Goal: Transaction & Acquisition: Download file/media

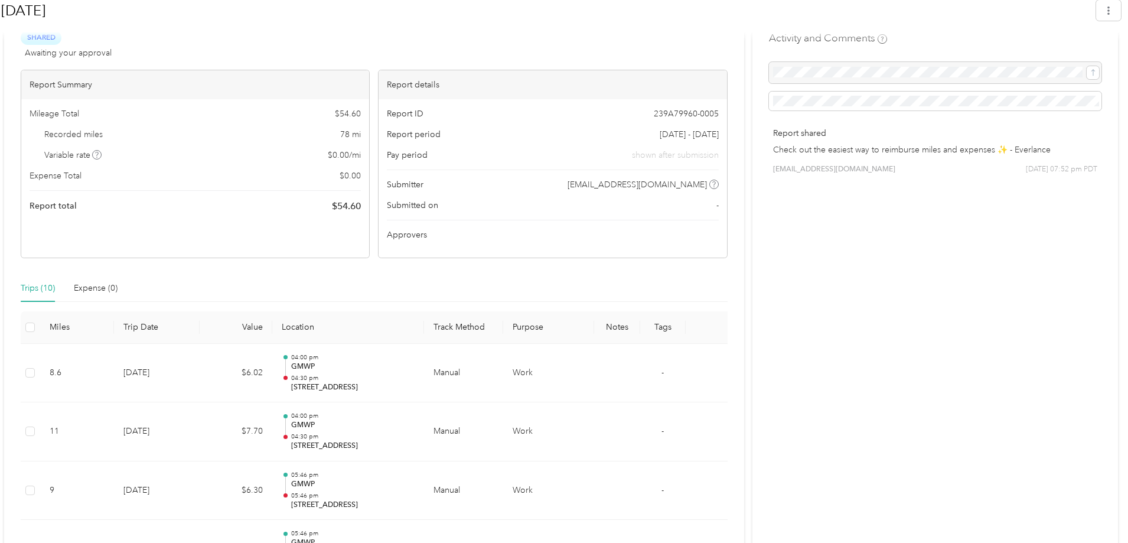
scroll to position [236, 0]
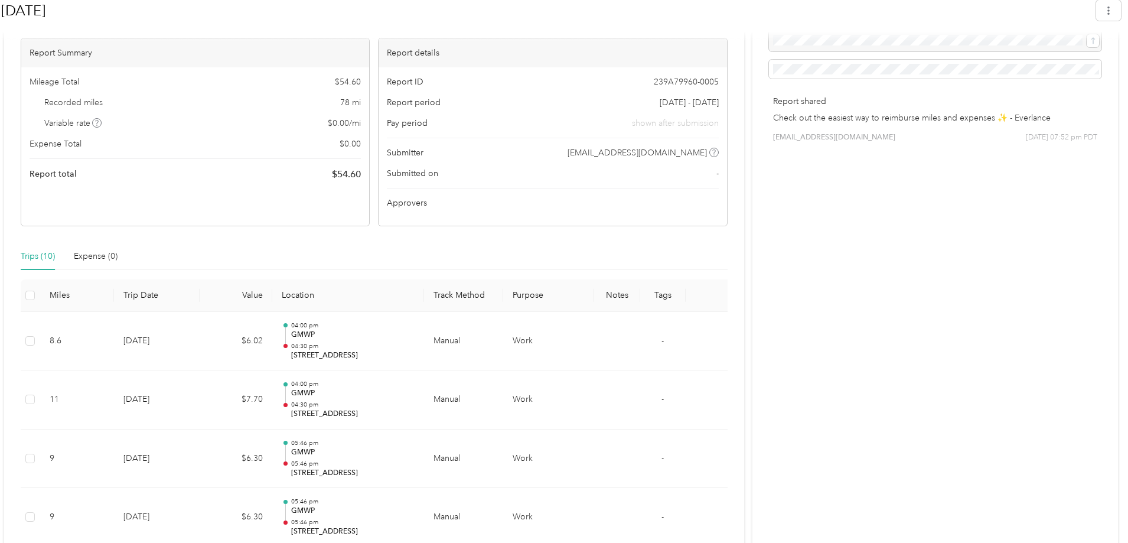
click at [405, 199] on span "Approvers" at bounding box center [407, 203] width 40 height 12
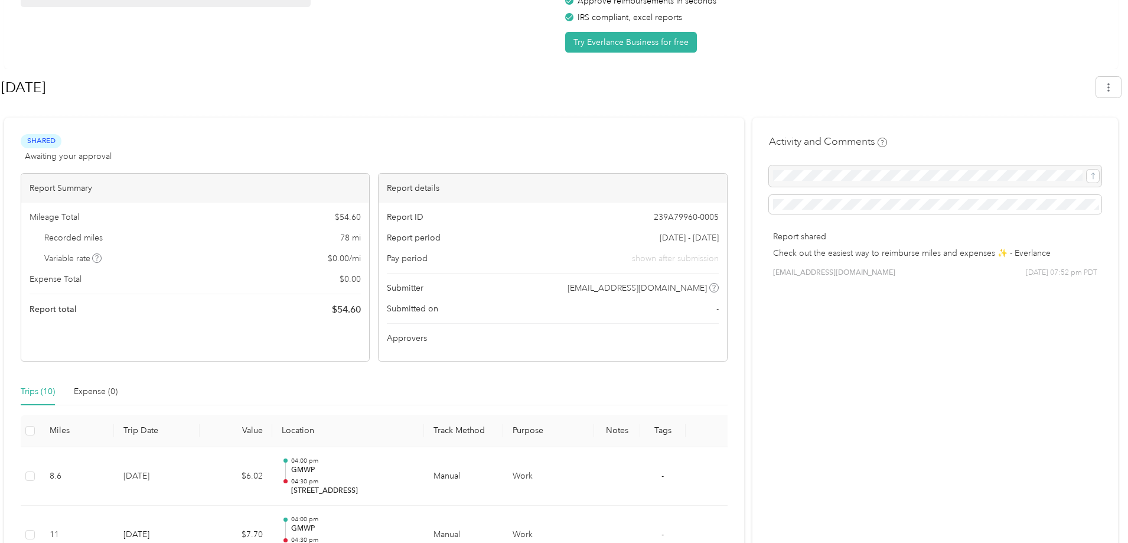
scroll to position [0, 0]
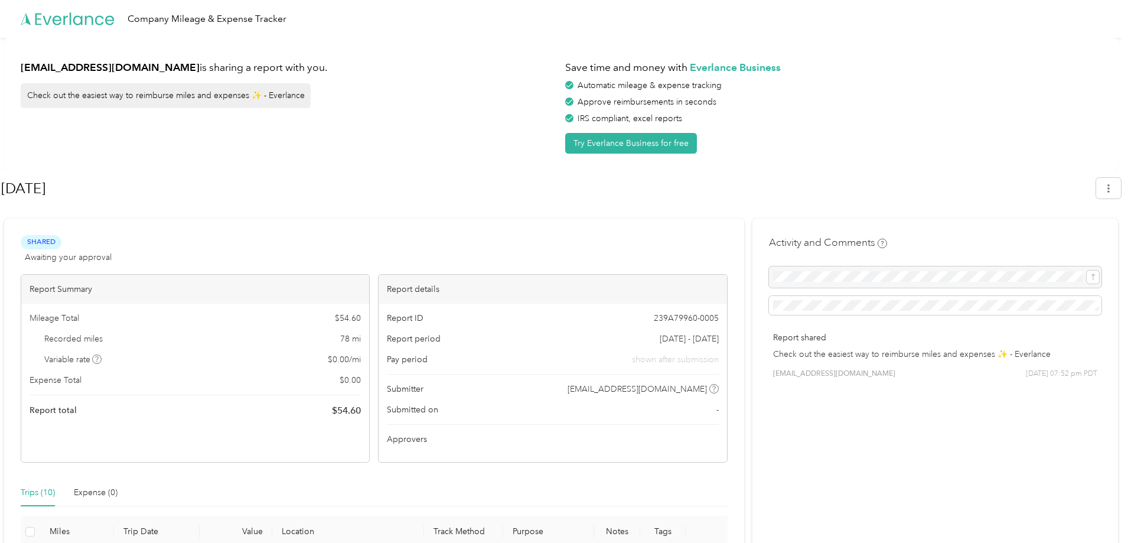
click at [144, 94] on div "Check out the easiest way to reimburse miles and expenses ✨ - Everlance" at bounding box center [166, 95] width 290 height 25
click at [554, 174] on h1 "[DATE]" at bounding box center [544, 188] width 1087 height 28
click at [763, 67] on strong "Everlance Business" at bounding box center [735, 67] width 91 height 12
click at [1120, 191] on button "button" at bounding box center [1109, 188] width 25 height 21
click at [1079, 238] on span "Download" at bounding box center [1081, 244] width 39 height 12
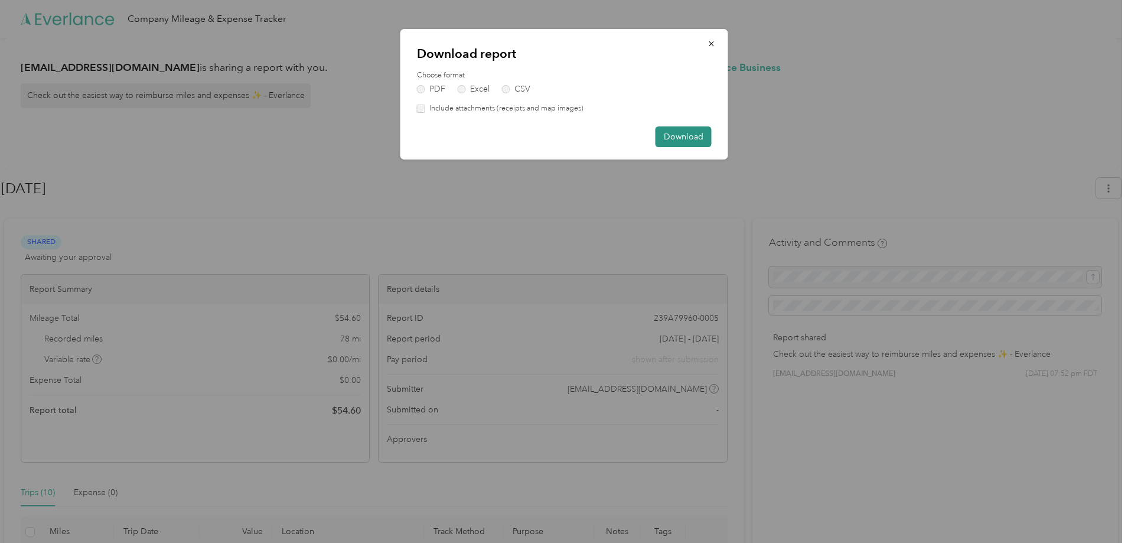
click at [692, 143] on button "Download" at bounding box center [684, 136] width 56 height 21
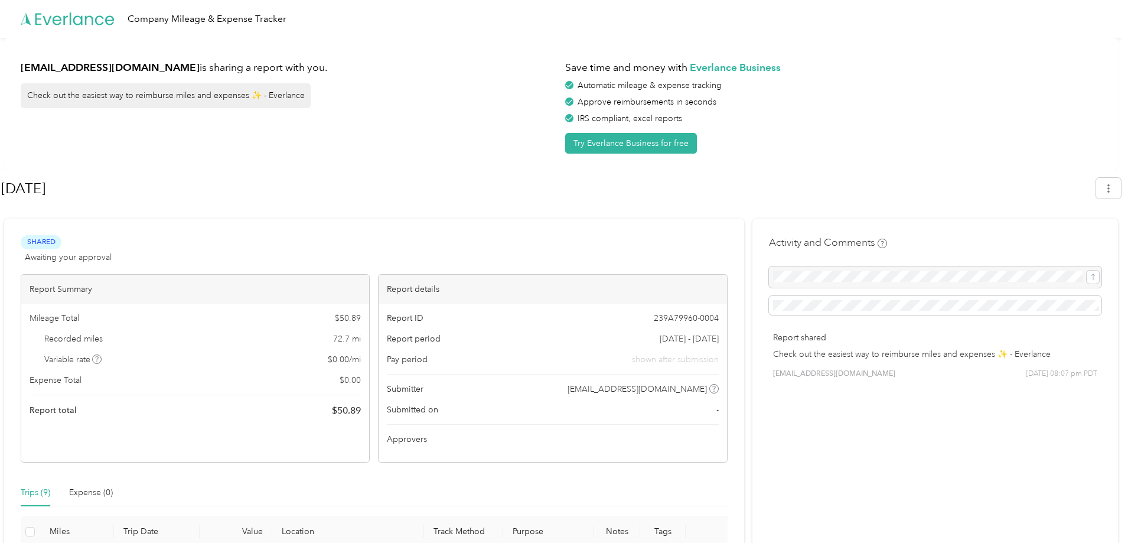
click at [419, 208] on div at bounding box center [561, 213] width 1120 height 12
click at [1121, 178] on button "button" at bounding box center [1109, 188] width 25 height 21
click at [1072, 238] on span "Download" at bounding box center [1081, 244] width 39 height 12
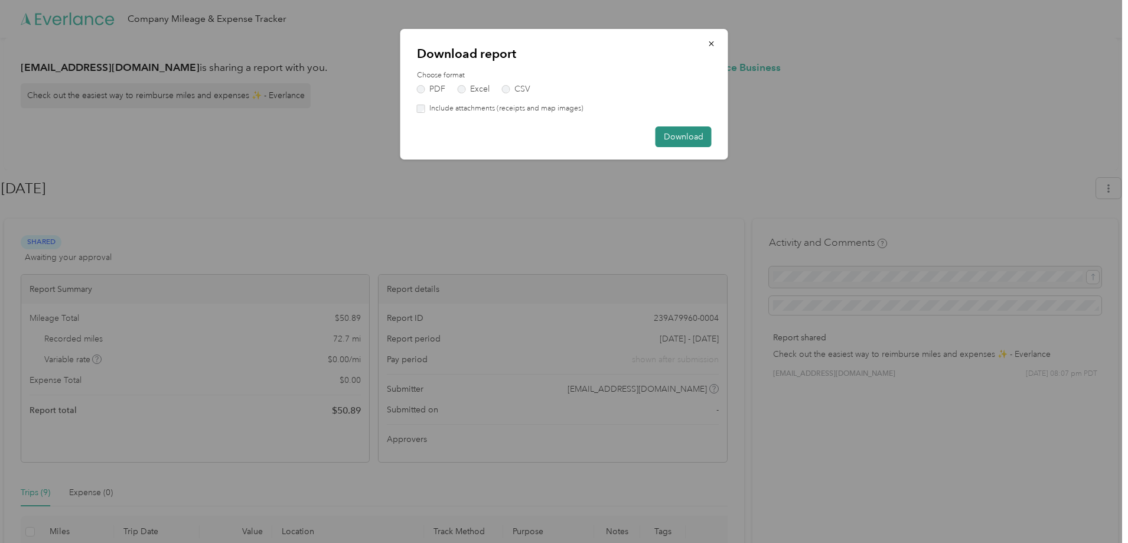
click at [685, 134] on button "Download" at bounding box center [684, 136] width 56 height 21
